Goal: Task Accomplishment & Management: Manage account settings

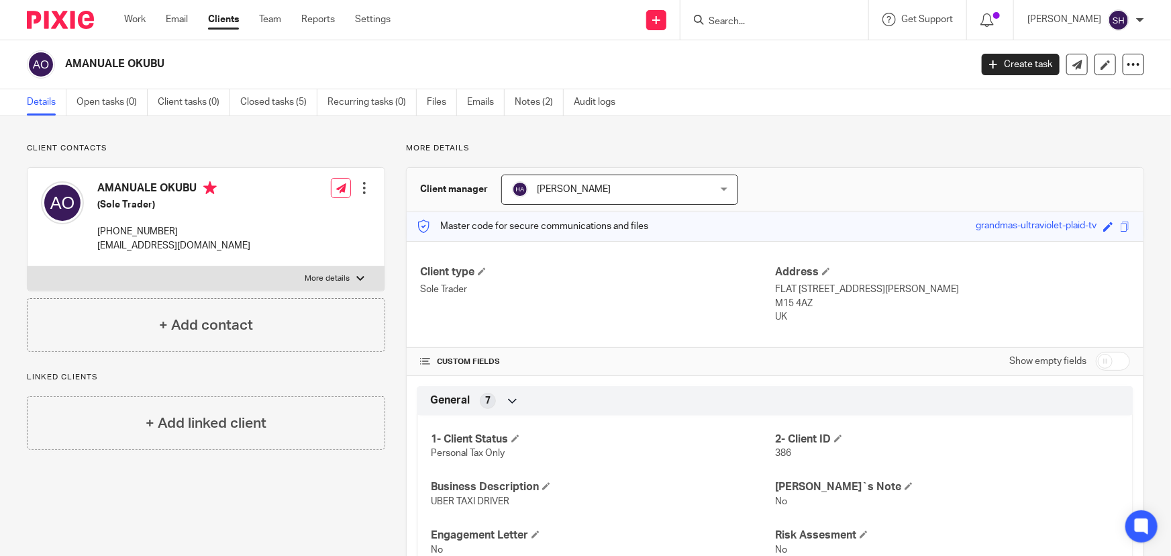
click at [779, 22] on input "Search" at bounding box center [767, 22] width 121 height 12
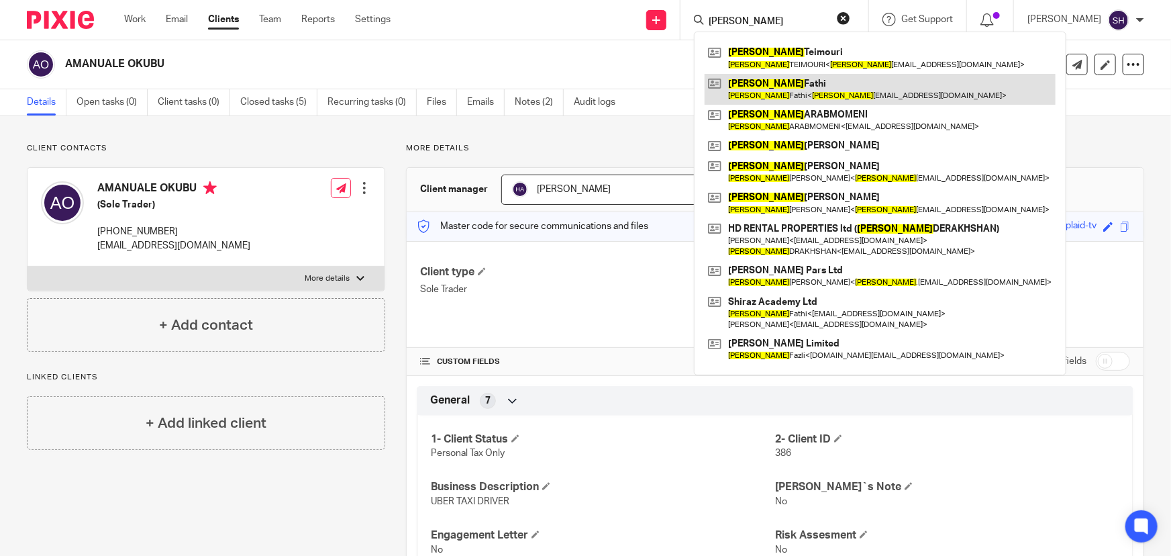
type input "hamid"
click at [801, 83] on link at bounding box center [880, 89] width 351 height 31
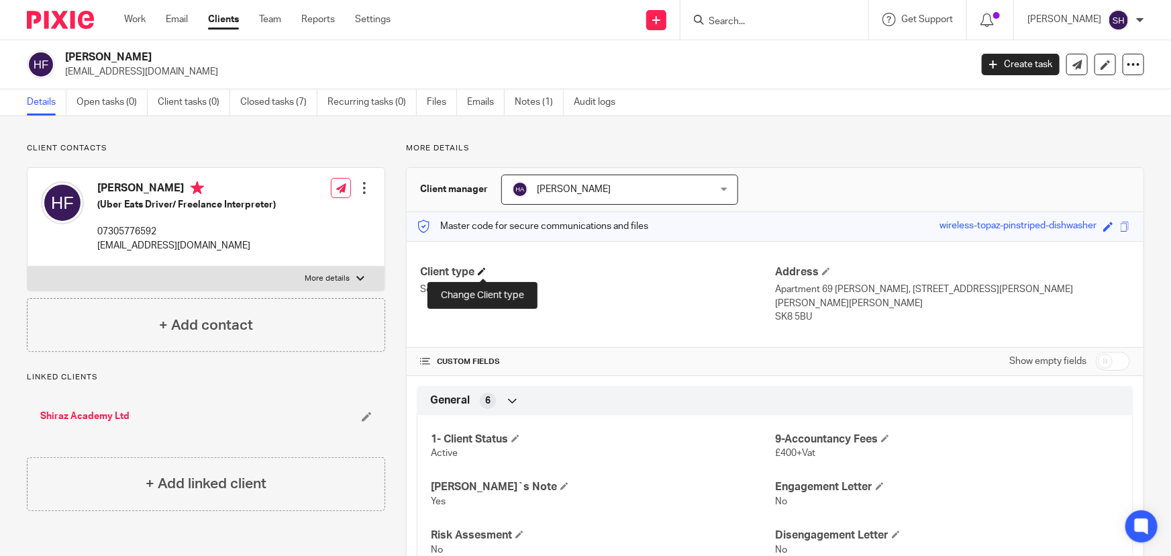
click at [482, 270] on span at bounding box center [482, 271] width 8 height 8
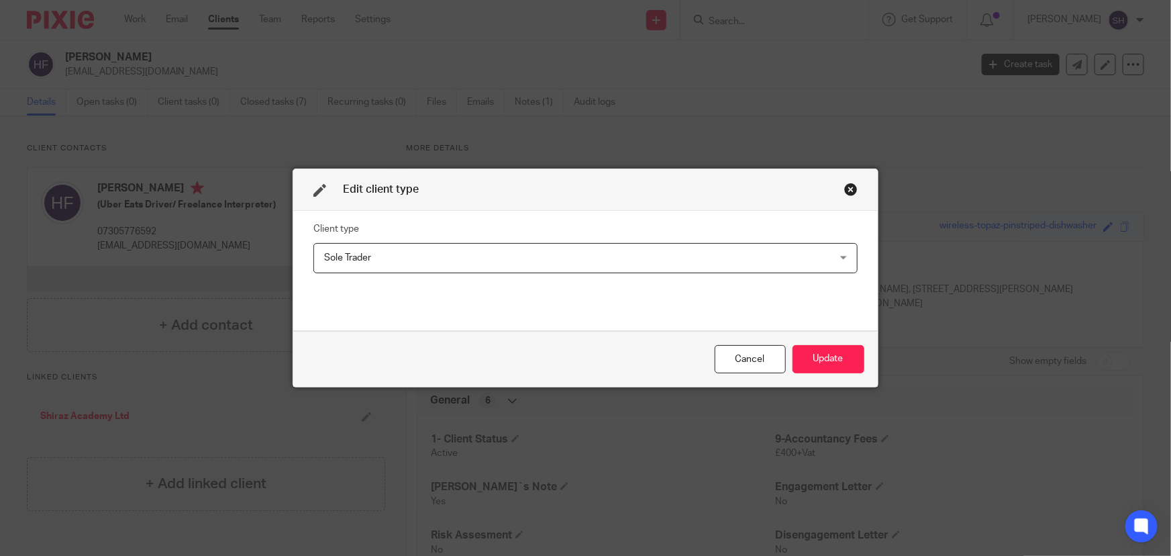
click at [432, 252] on span "Sole Trader" at bounding box center [537, 258] width 426 height 28
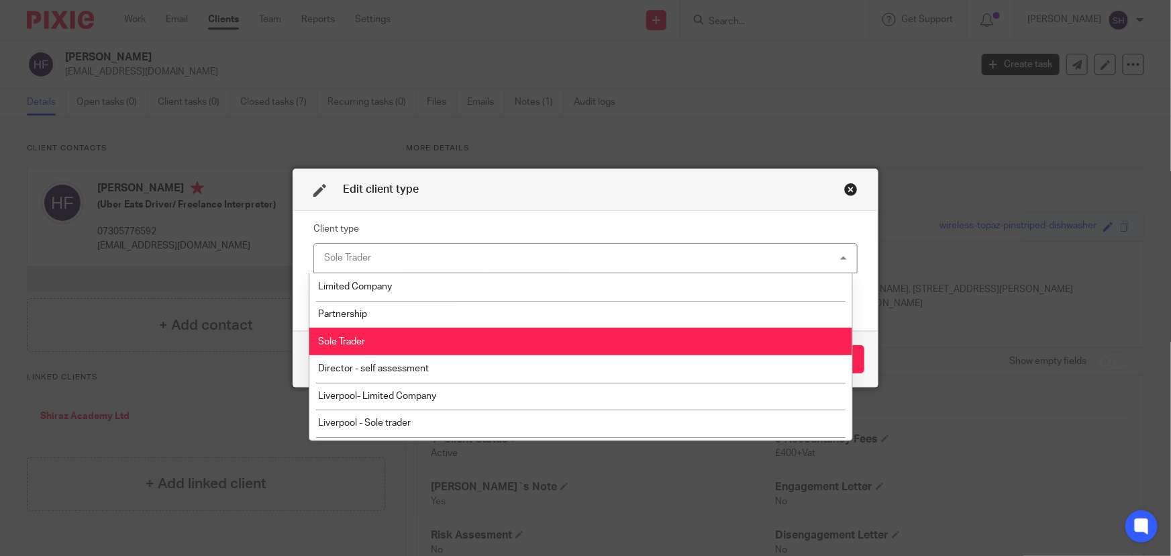
click at [389, 338] on li "Sole Trader" at bounding box center [580, 342] width 543 height 28
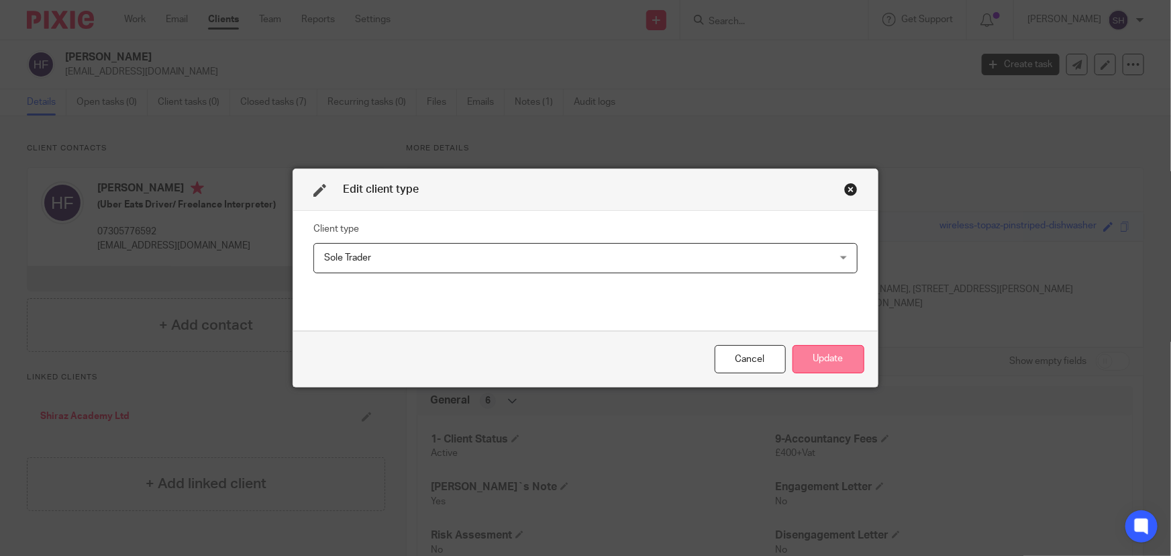
drag, startPoint x: 846, startPoint y: 364, endPoint x: 799, endPoint y: 362, distance: 47.7
click at [846, 364] on button "Update" at bounding box center [829, 359] width 72 height 29
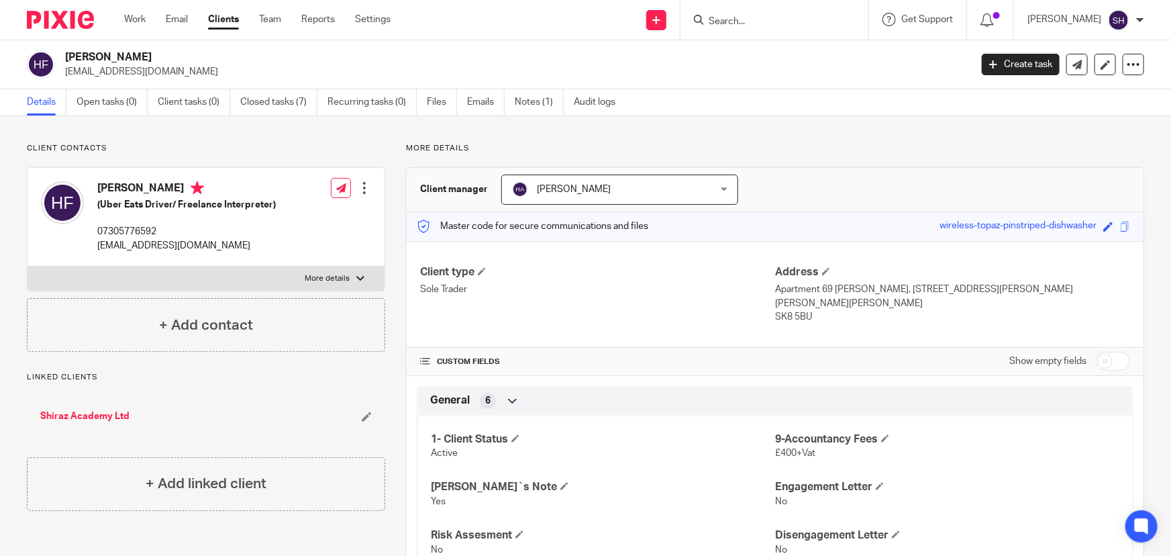
click at [765, 22] on input "Search" at bounding box center [767, 22] width 121 height 12
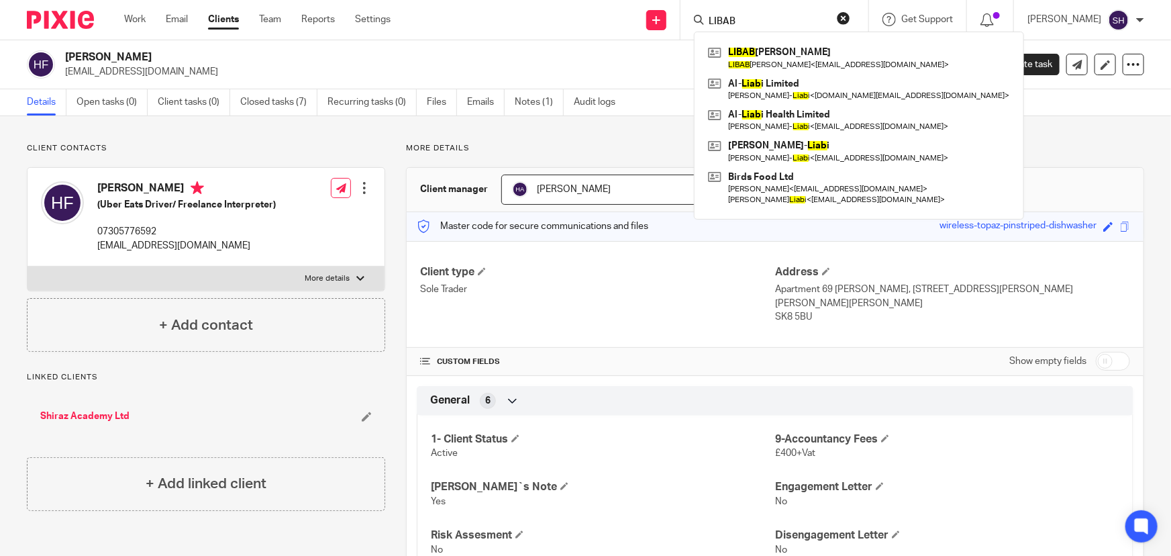
type input "LIBAB"
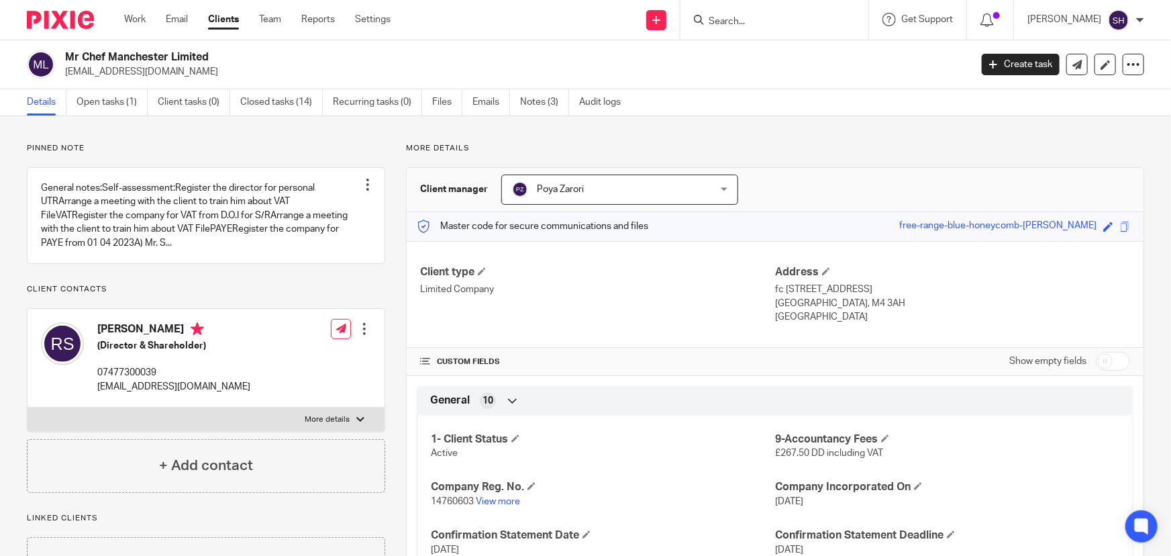
click at [93, 60] on h2 "Mr Chef Manchester Limited" at bounding box center [424, 57] width 718 height 14
copy div "Mr Chef Manchester Limited"
click at [505, 497] on link "View more" at bounding box center [498, 501] width 44 height 9
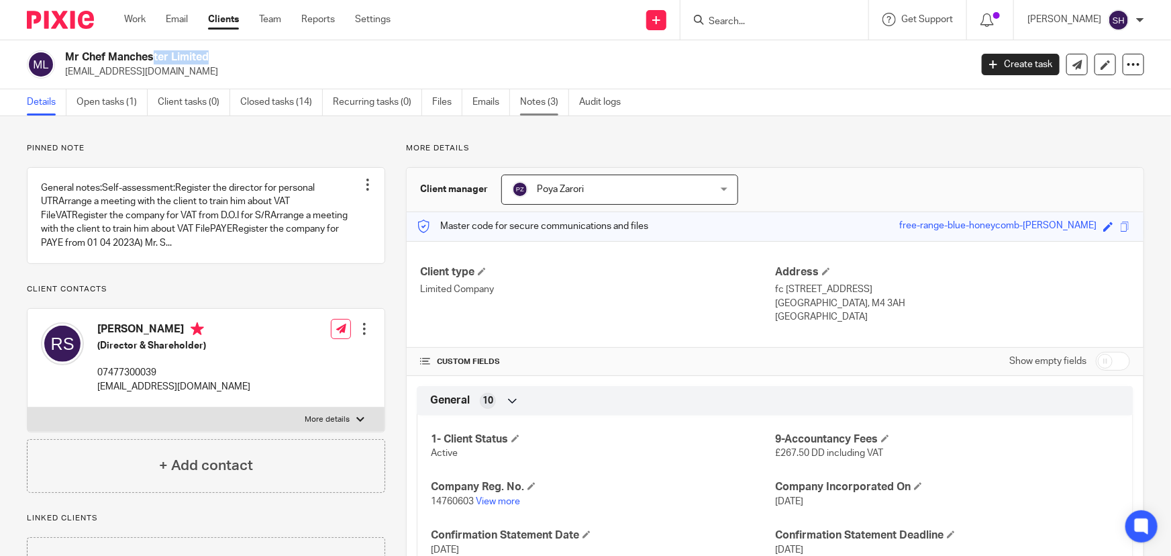
click at [550, 101] on link "Notes (3)" at bounding box center [544, 102] width 49 height 26
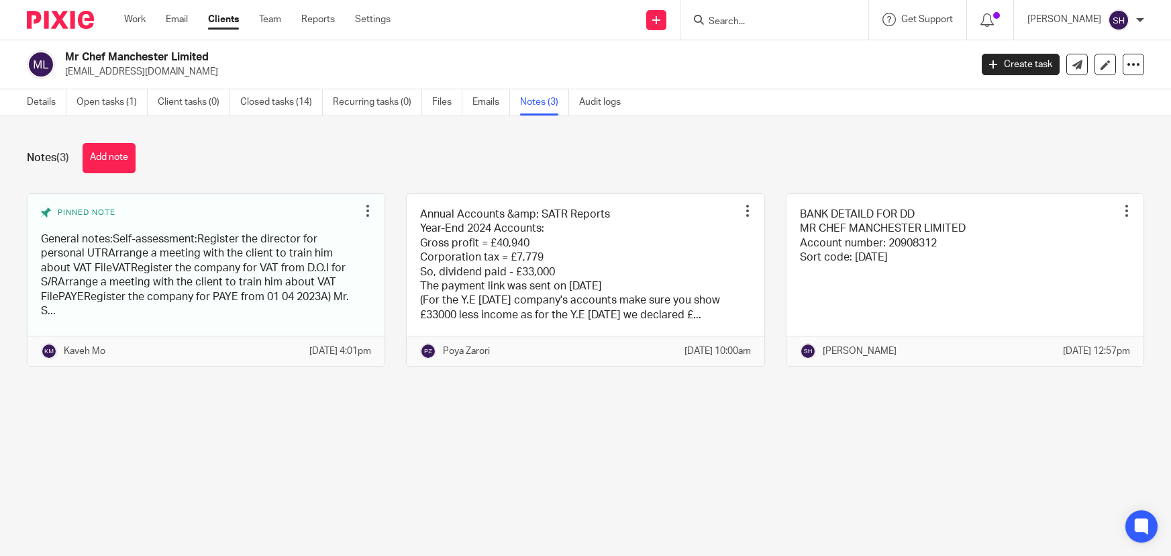
click at [121, 157] on button "Add note" at bounding box center [109, 158] width 53 height 30
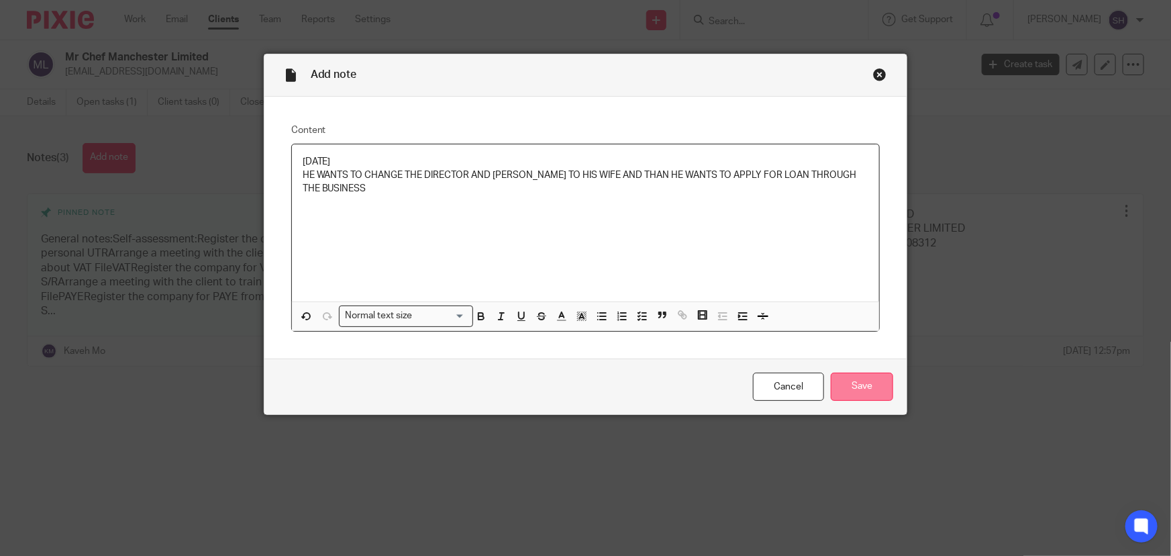
click at [852, 387] on input "Save" at bounding box center [862, 387] width 62 height 29
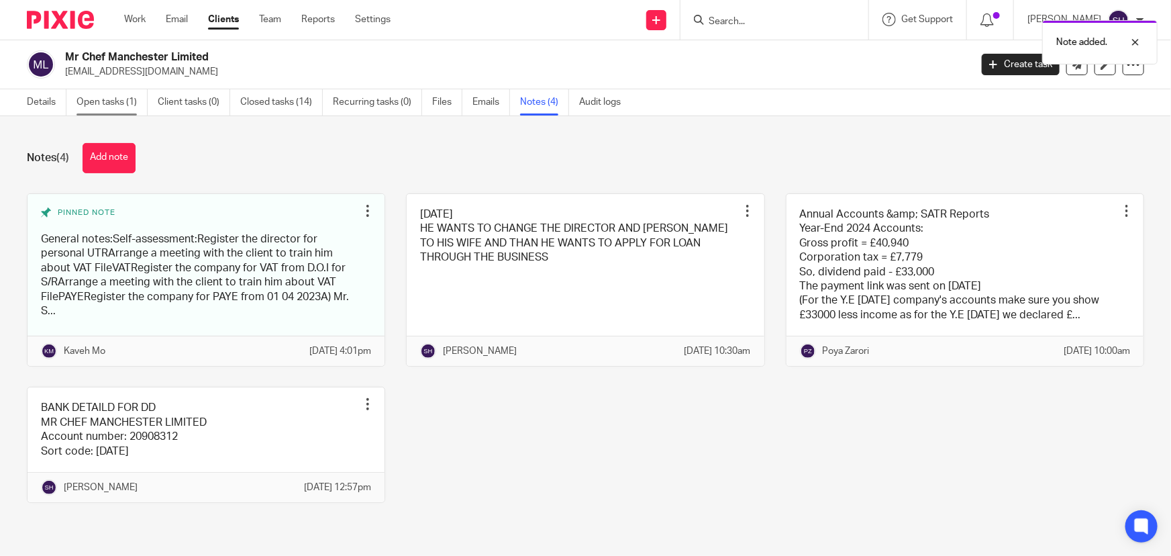
click at [112, 109] on link "Open tasks (1)" at bounding box center [112, 102] width 71 height 26
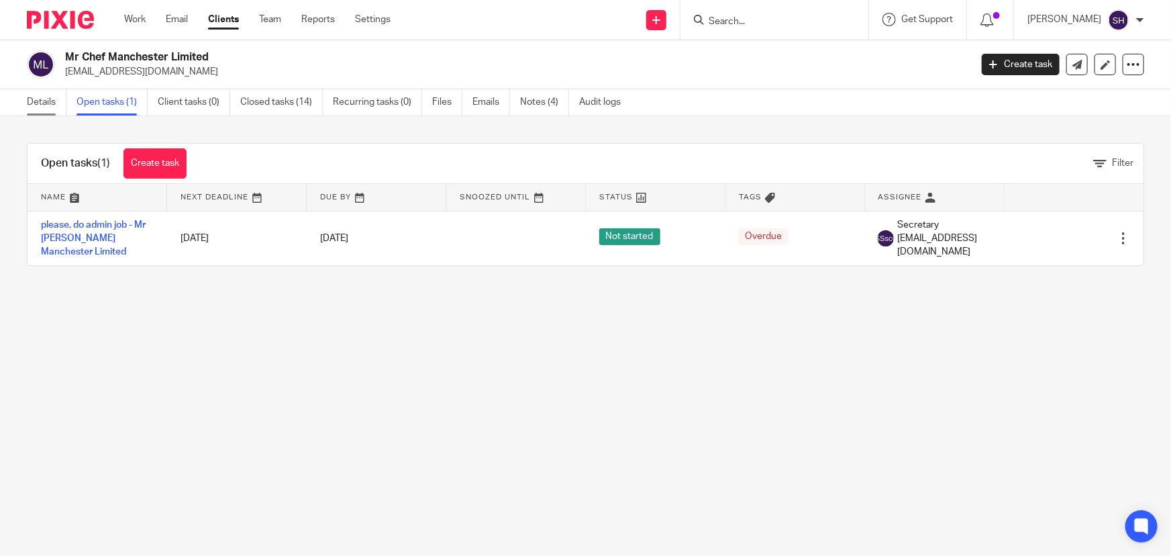
click at [43, 105] on link "Details" at bounding box center [47, 102] width 40 height 26
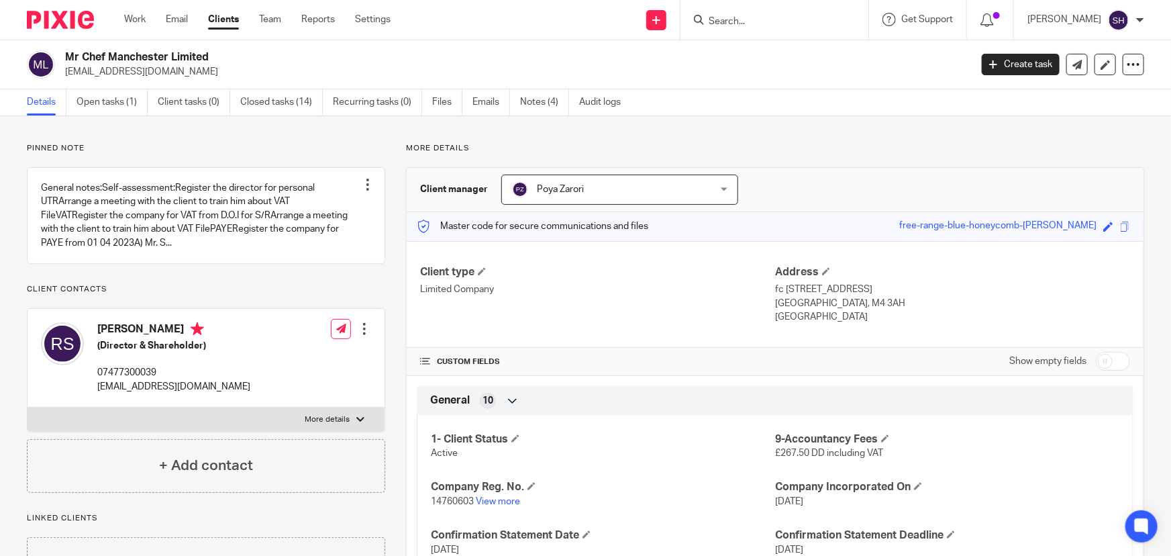
click at [745, 13] on form at bounding box center [778, 19] width 143 height 17
click at [752, 19] on input "Search" at bounding box center [767, 22] width 121 height 12
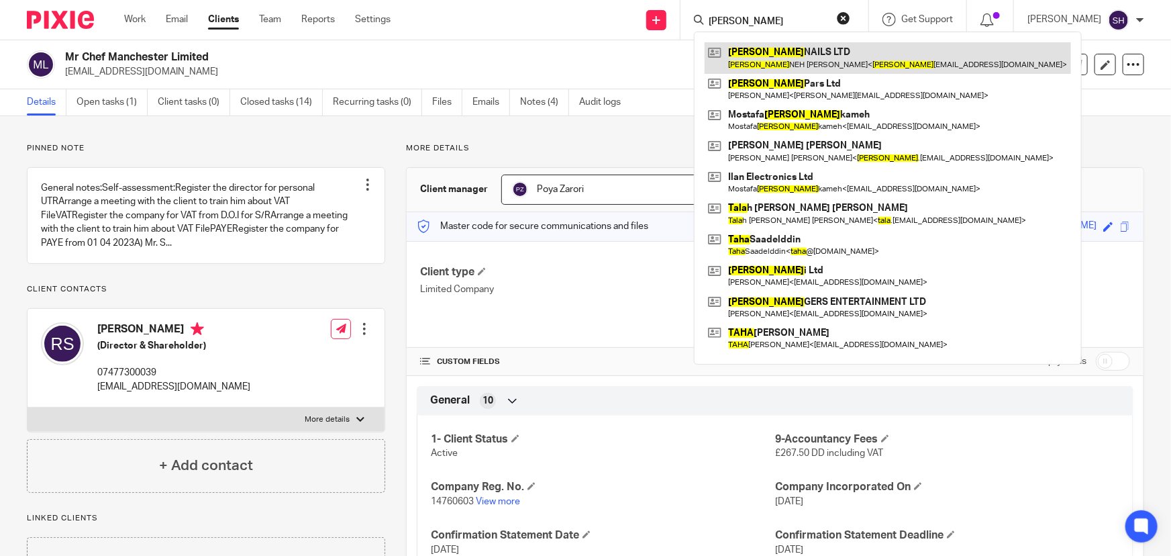
type input "[PERSON_NAME]"
click at [792, 52] on link at bounding box center [888, 57] width 367 height 31
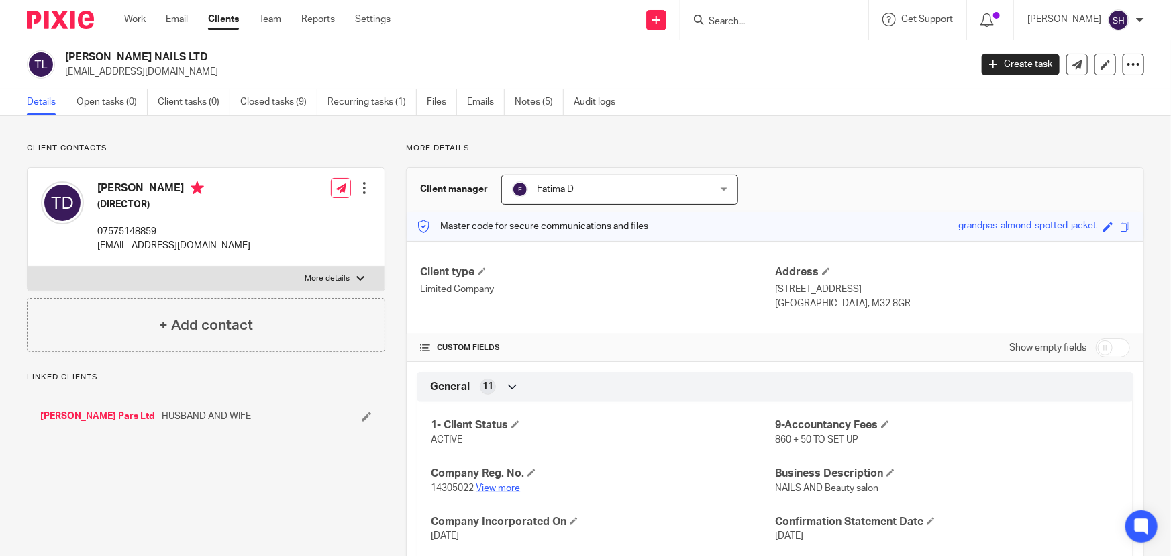
click at [494, 489] on link "View more" at bounding box center [498, 487] width 44 height 9
drag, startPoint x: 66, startPoint y: 56, endPoint x: 183, endPoint y: 76, distance: 118.4
click at [183, 76] on div "[PERSON_NAME] NAILS LTD [EMAIL_ADDRESS][DOMAIN_NAME]" at bounding box center [513, 64] width 897 height 28
